Goal: Information Seeking & Learning: Learn about a topic

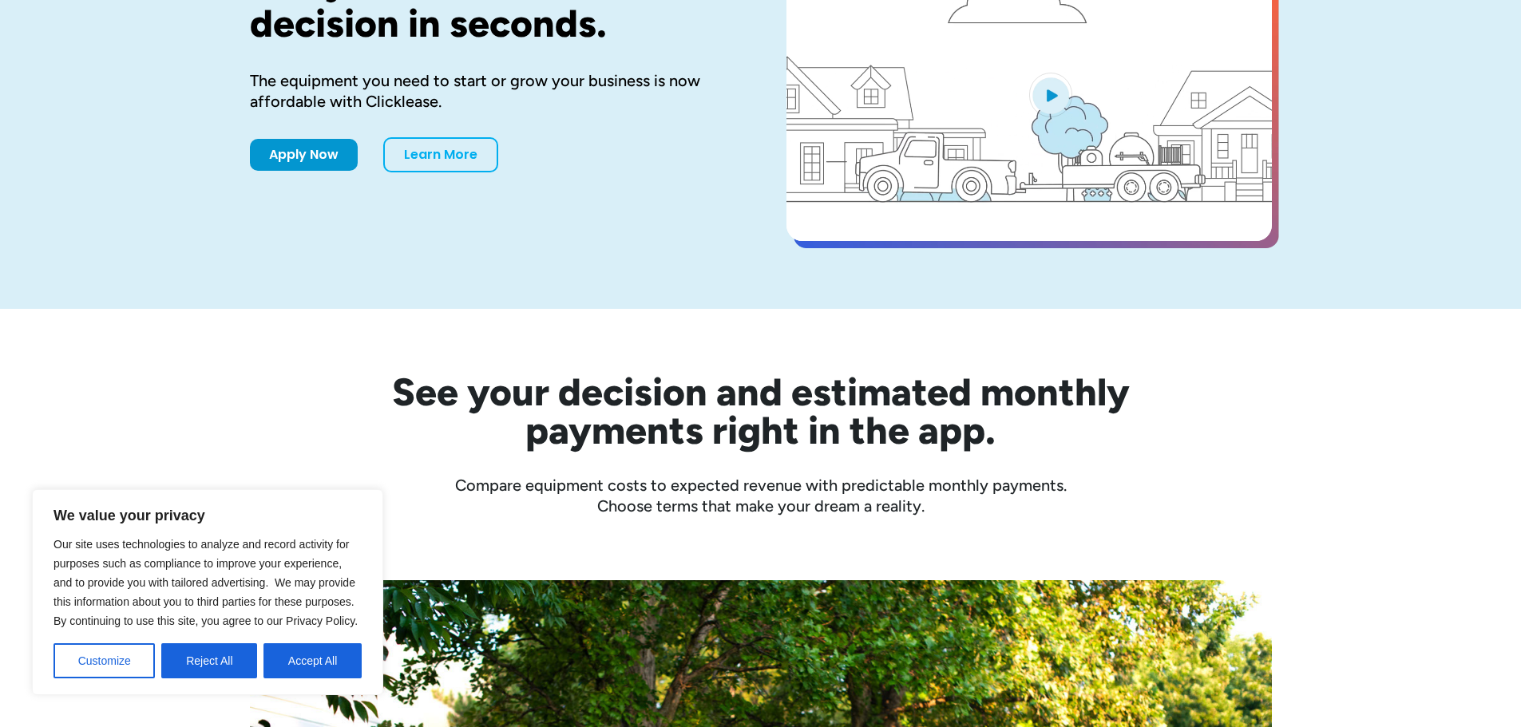
scroll to position [240, 0]
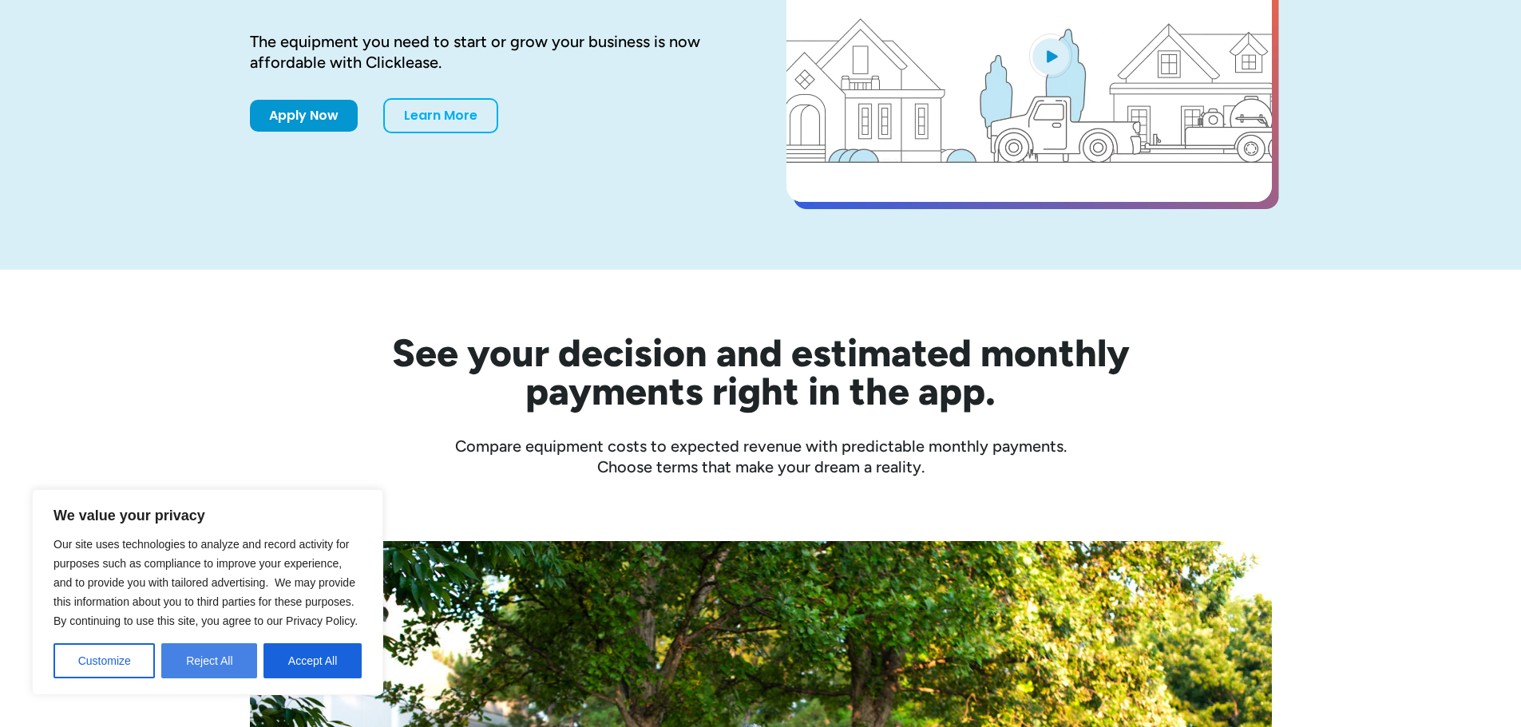
click at [199, 658] on button "Reject All" at bounding box center [209, 660] width 96 height 35
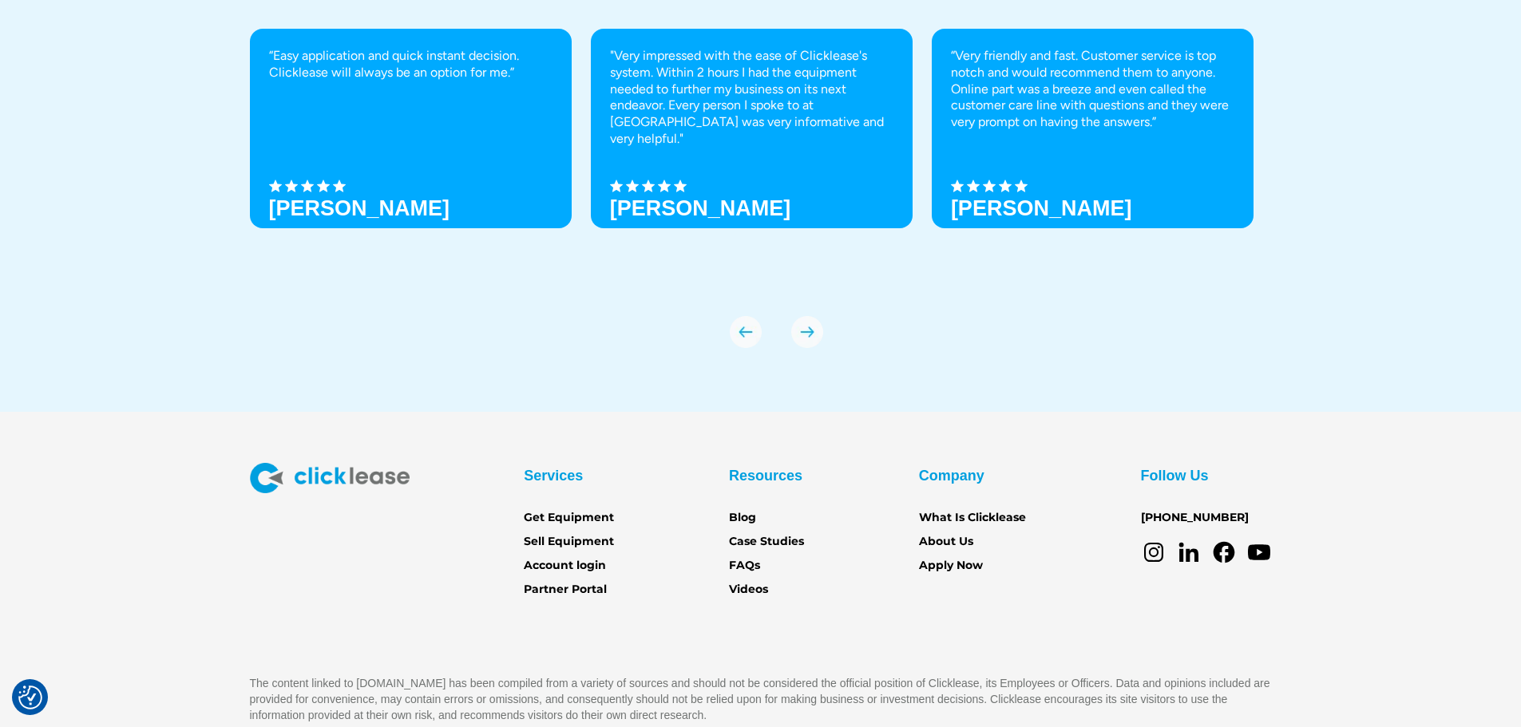
scroll to position [5634, 0]
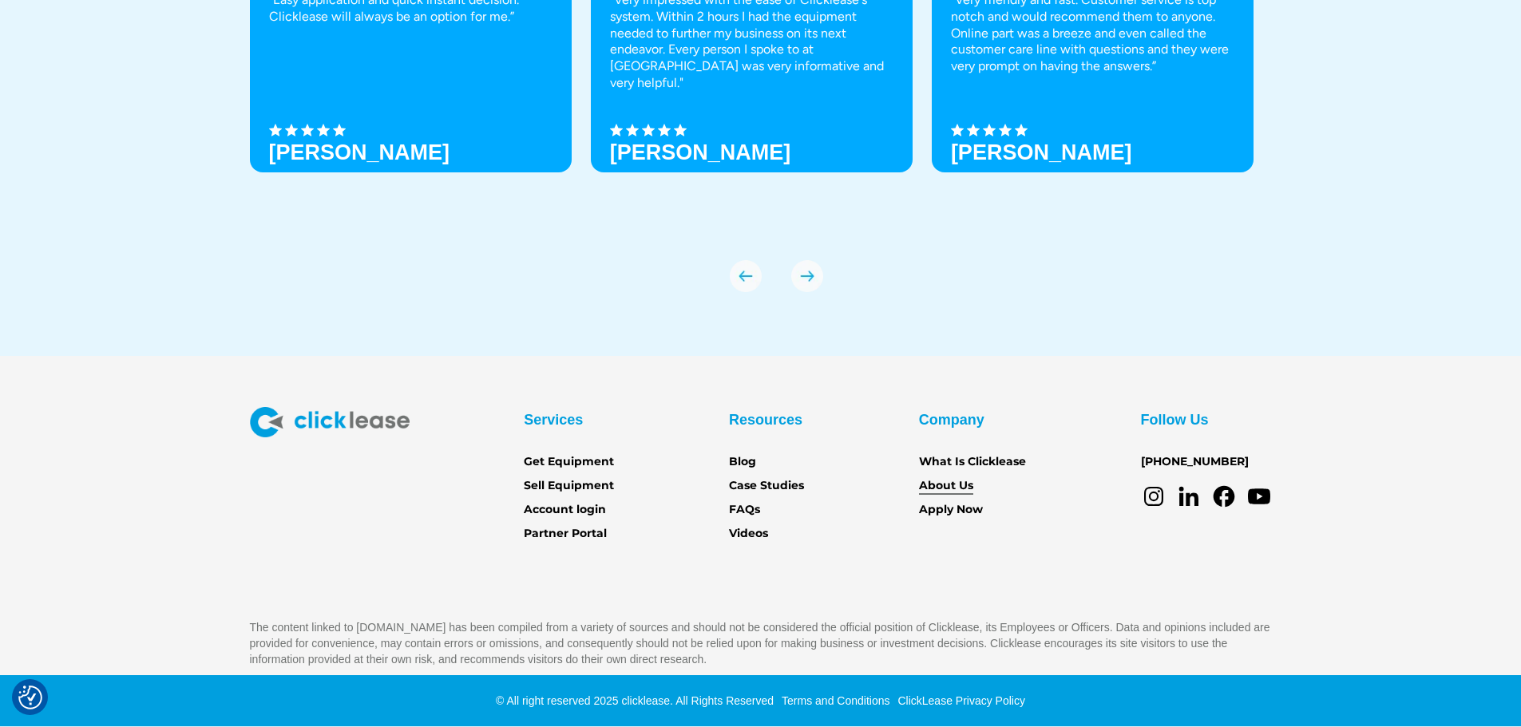
click at [954, 481] on link "About Us" at bounding box center [946, 486] width 54 height 18
